Goal: Use online tool/utility: Utilize a website feature to perform a specific function

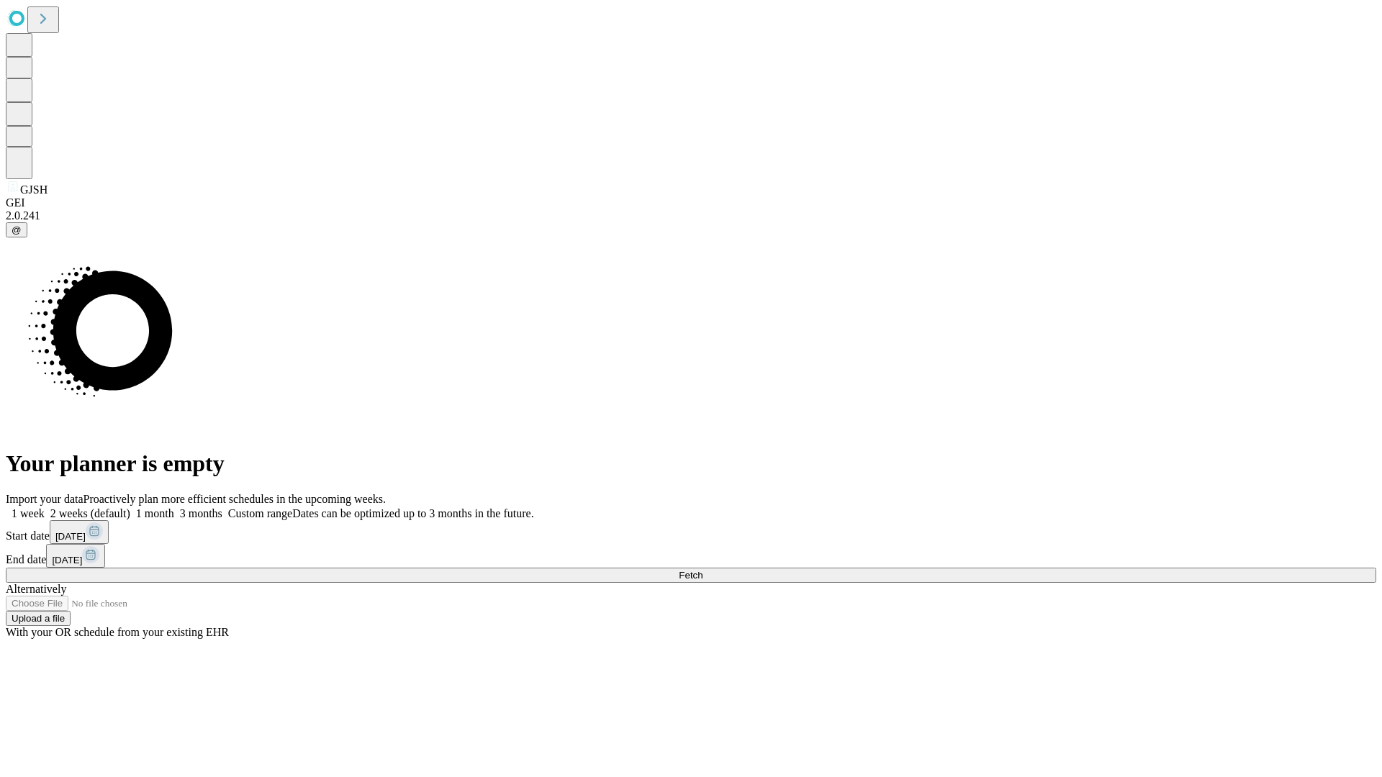
click at [702, 570] on span "Fetch" at bounding box center [691, 575] width 24 height 11
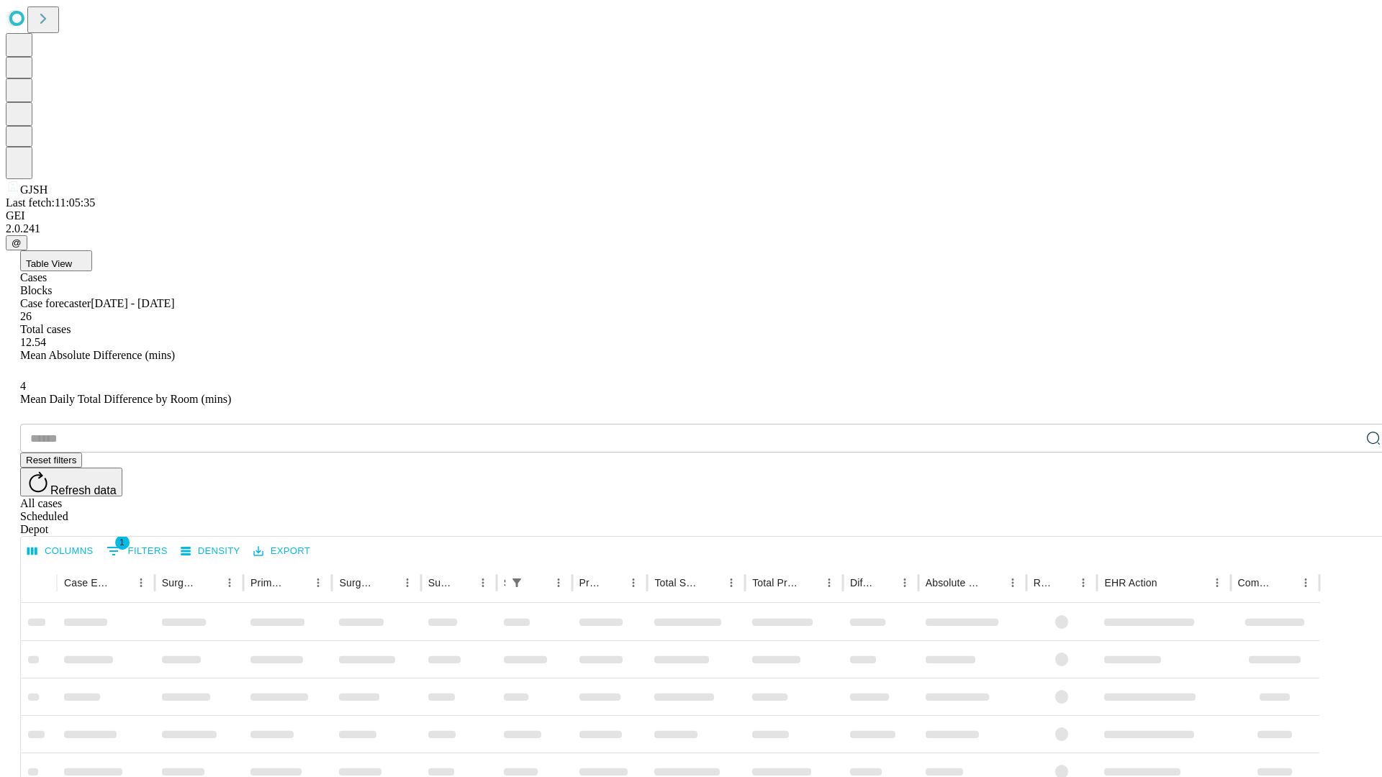
click at [72, 258] on span "Table View" at bounding box center [49, 263] width 46 height 11
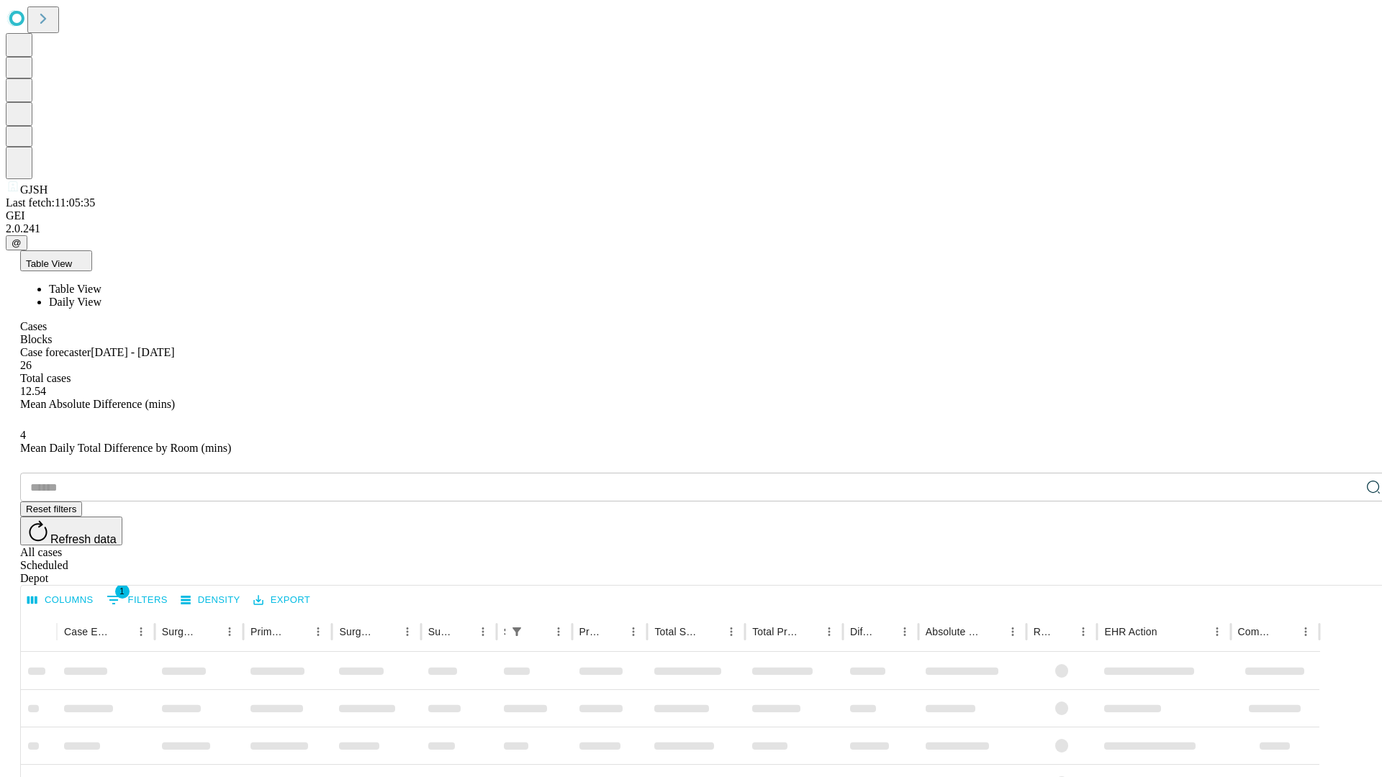
click at [101, 296] on span "Daily View" at bounding box center [75, 302] width 53 height 12
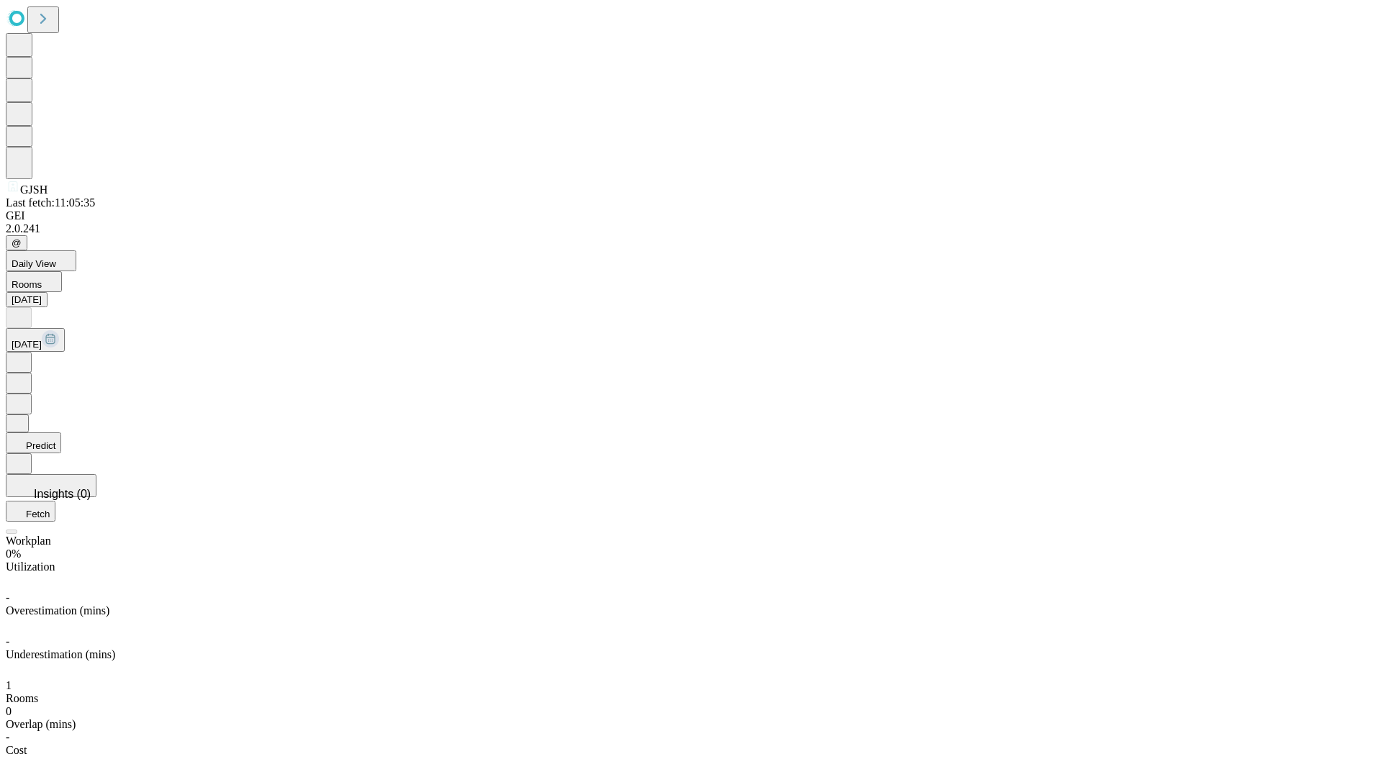
click at [61, 433] on button "Predict" at bounding box center [33, 443] width 55 height 21
